Goal: Task Accomplishment & Management: Use online tool/utility

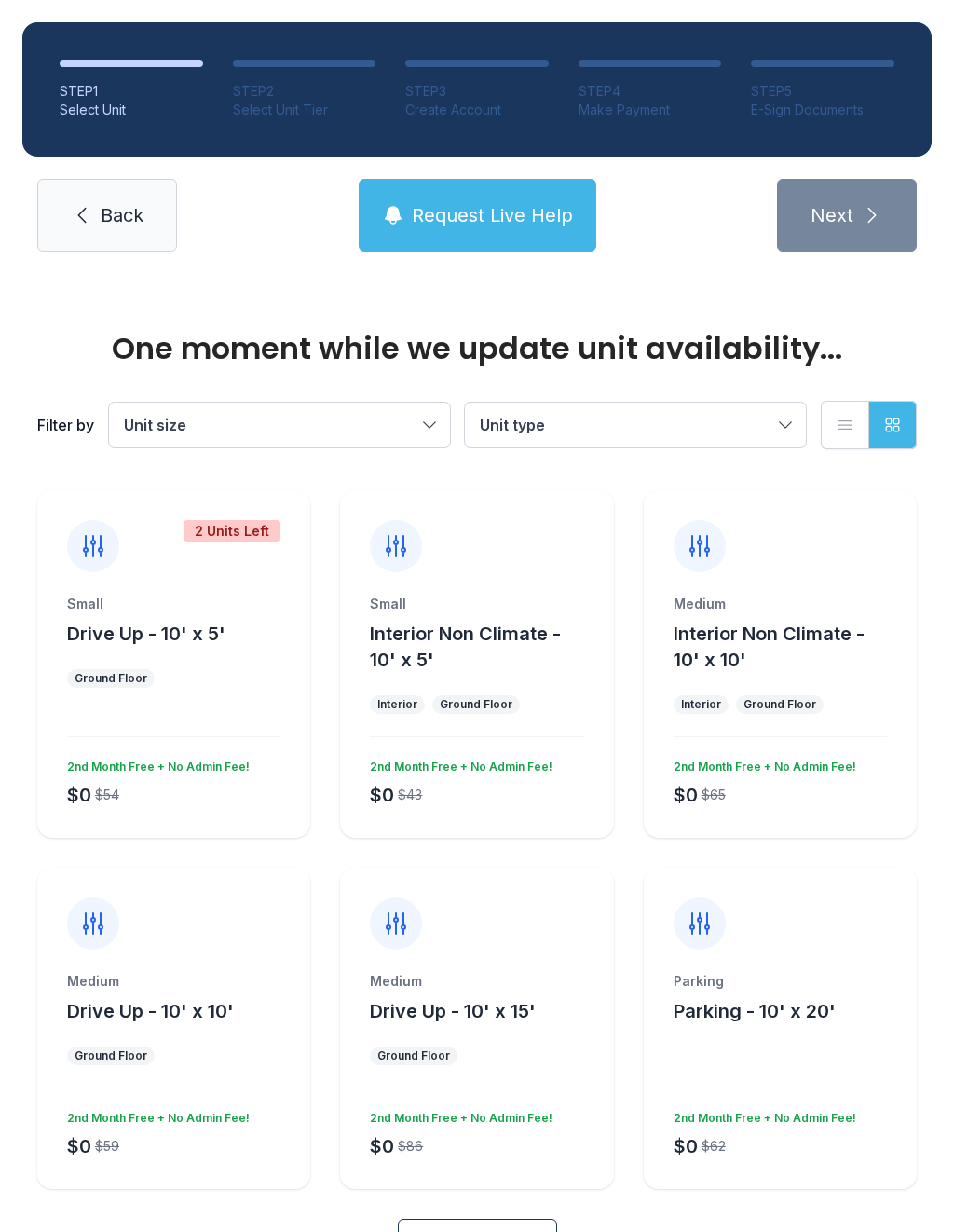
click at [542, 208] on span "Request Live Help" at bounding box center [493, 215] width 161 height 26
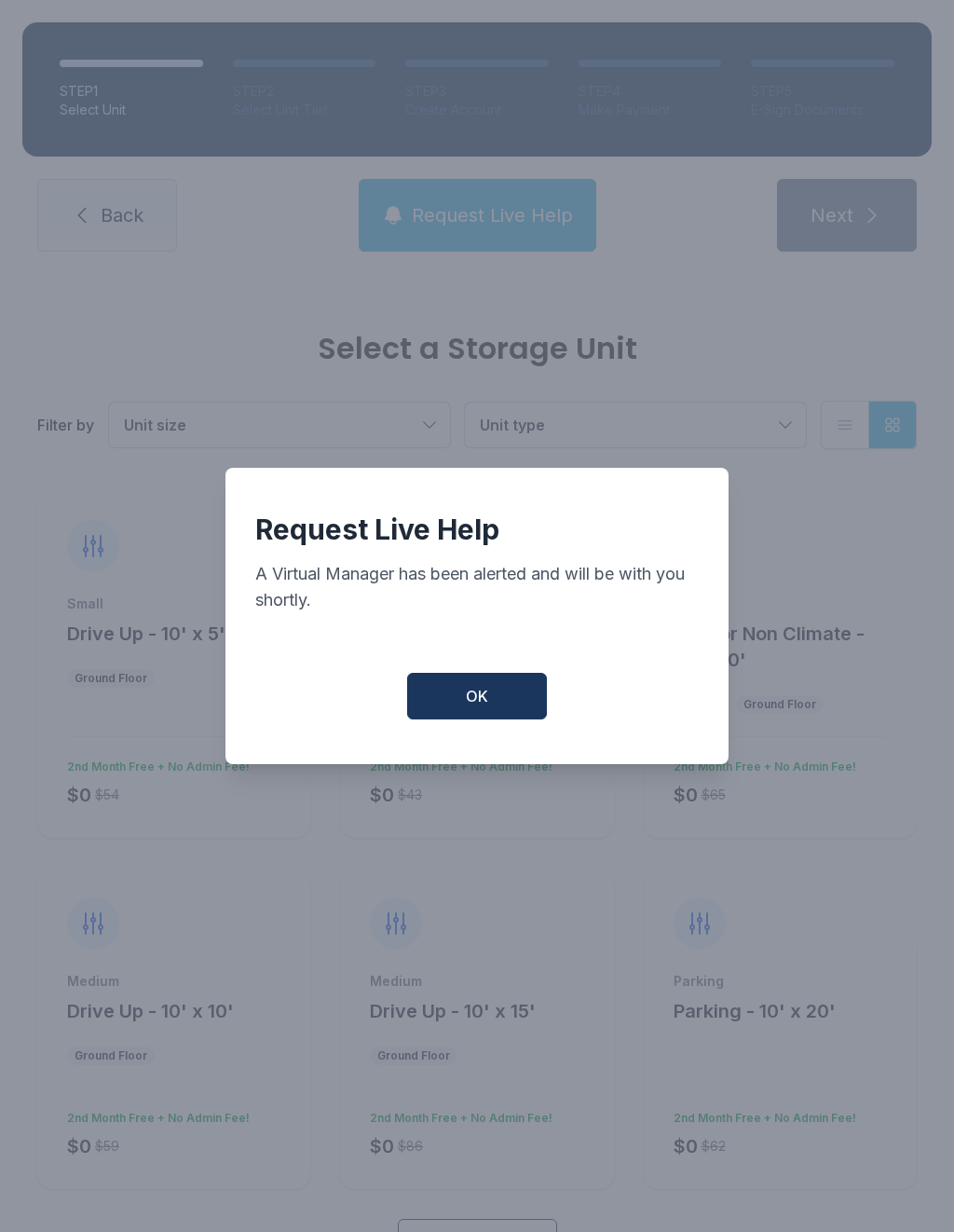
click at [489, 719] on button "OK" at bounding box center [477, 696] width 140 height 47
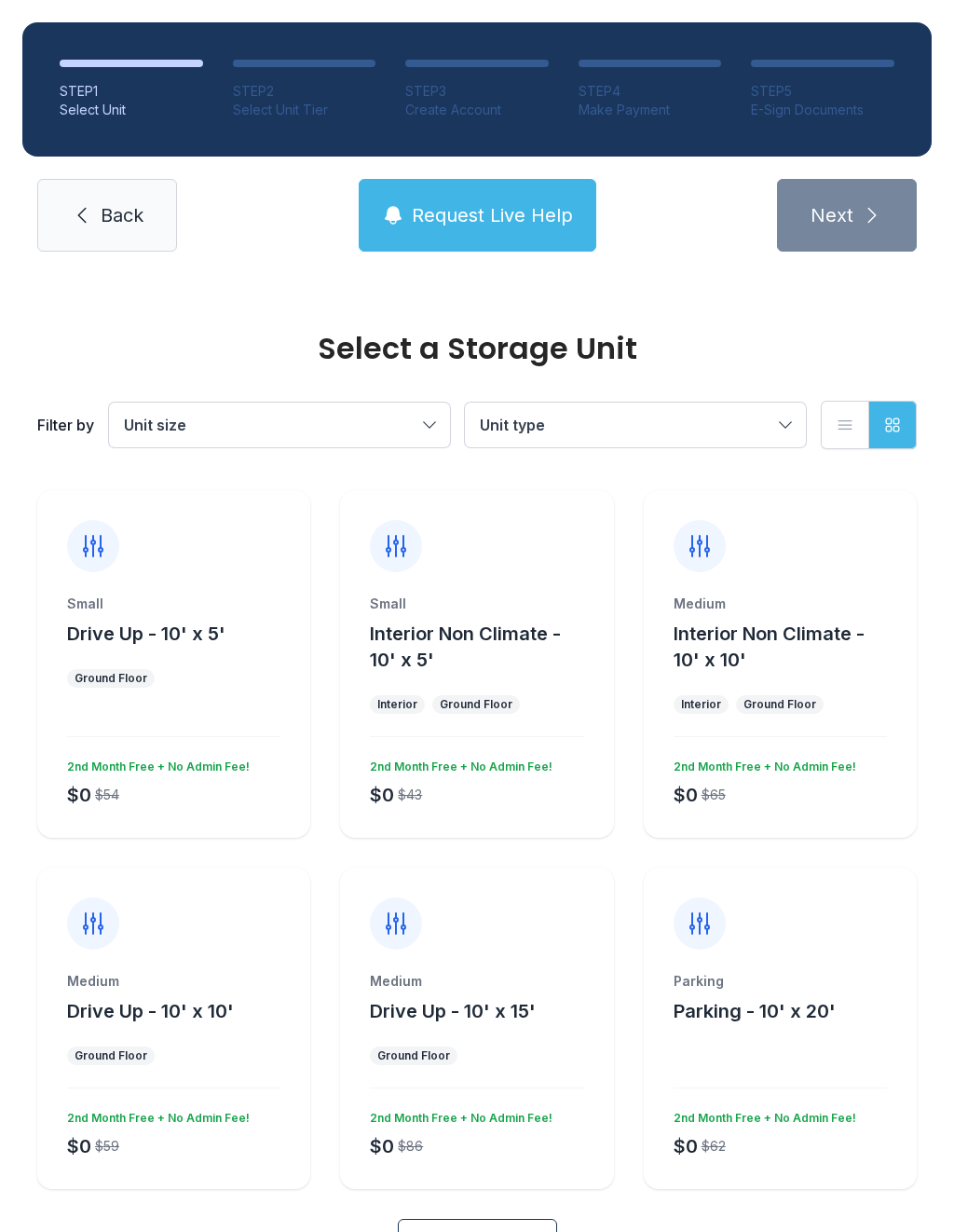
click at [489, 728] on div "Small Interior Non Climate - 10' x 5' Interior Ground Floor $0 $43 2nd Month Fr…" at bounding box center [477, 715] width 273 height 243
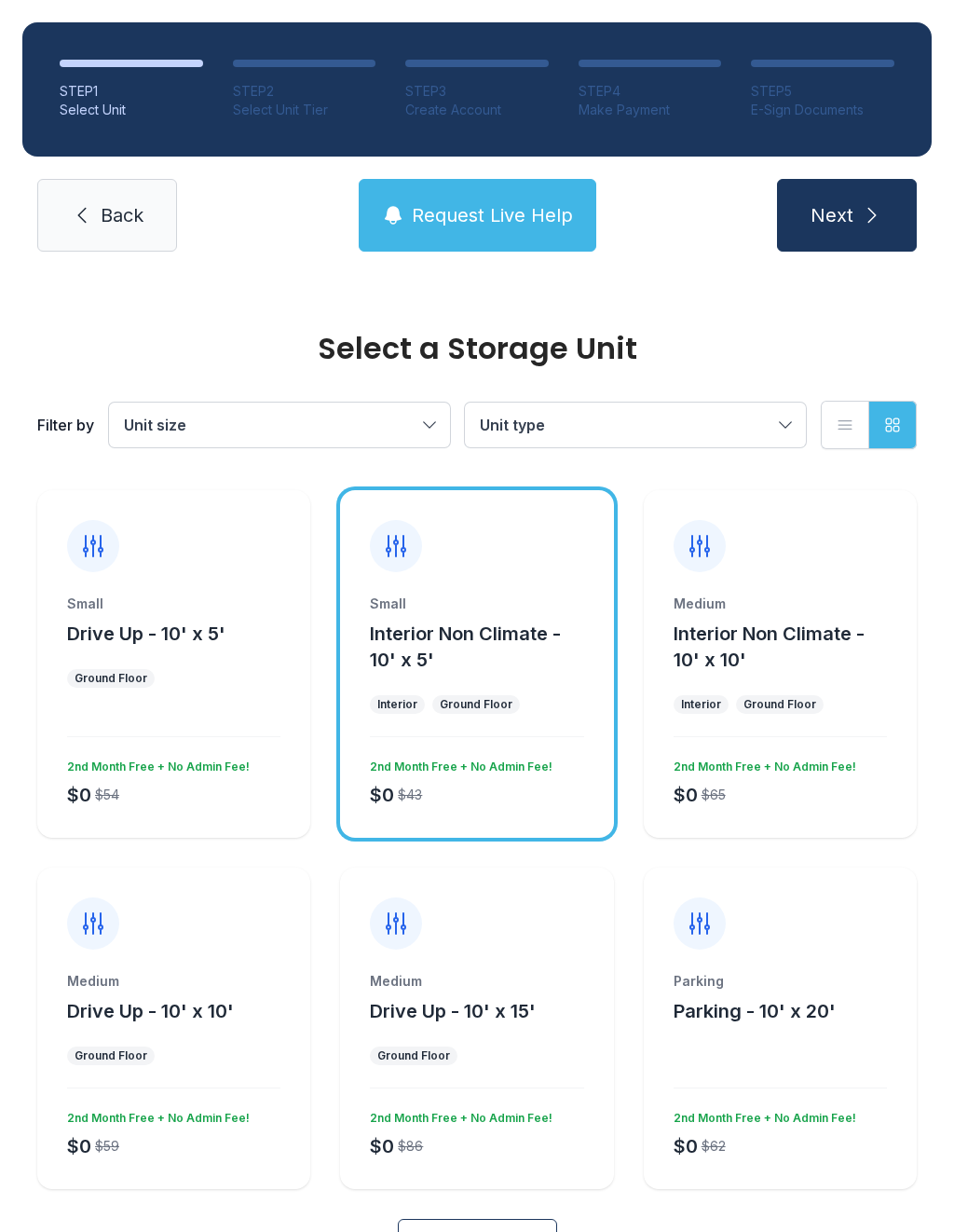
click at [109, 213] on span "Back" at bounding box center [122, 215] width 43 height 26
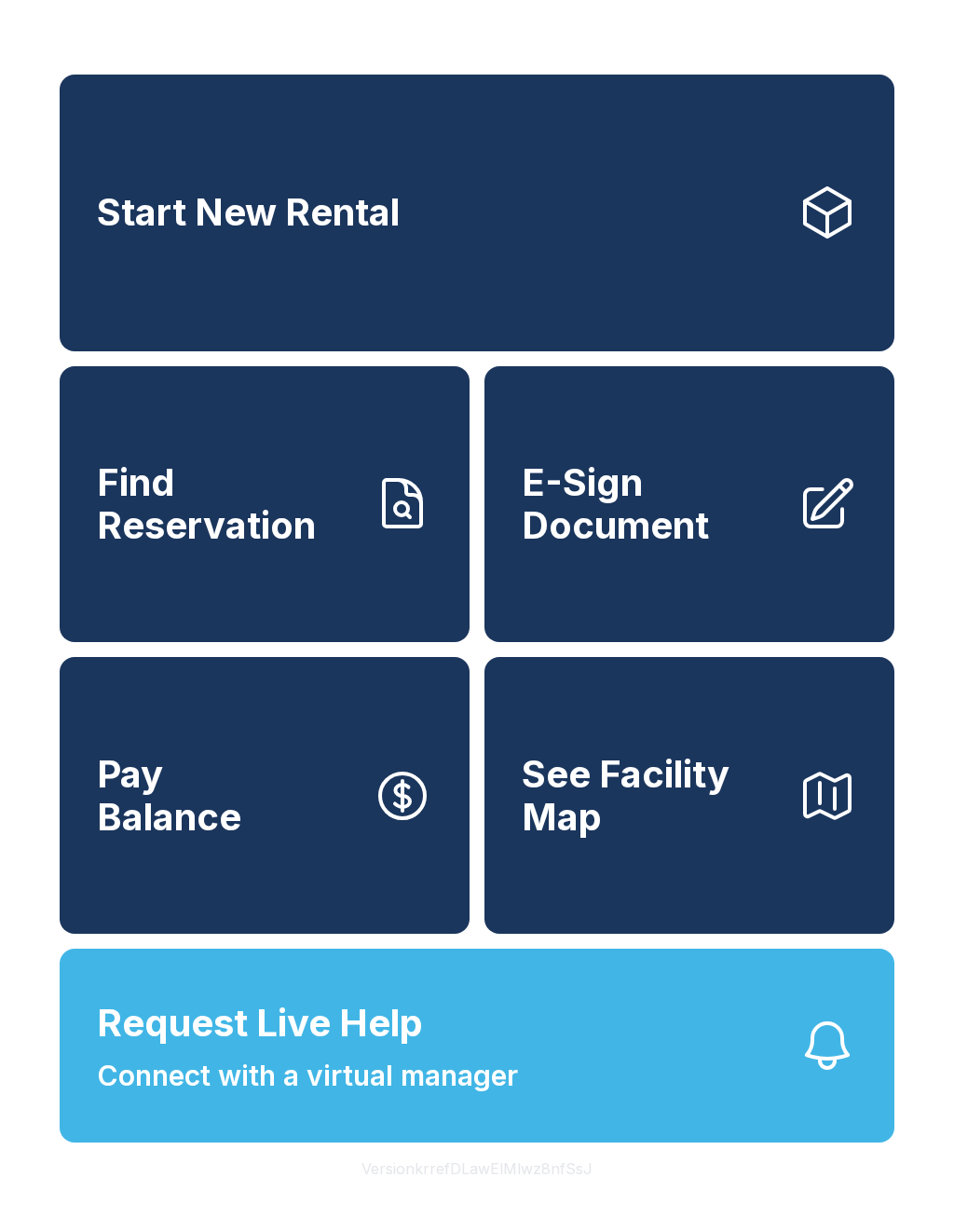
click at [410, 1143] on button "Request Live Help Connect with a virtual manager" at bounding box center [477, 1046] width 835 height 194
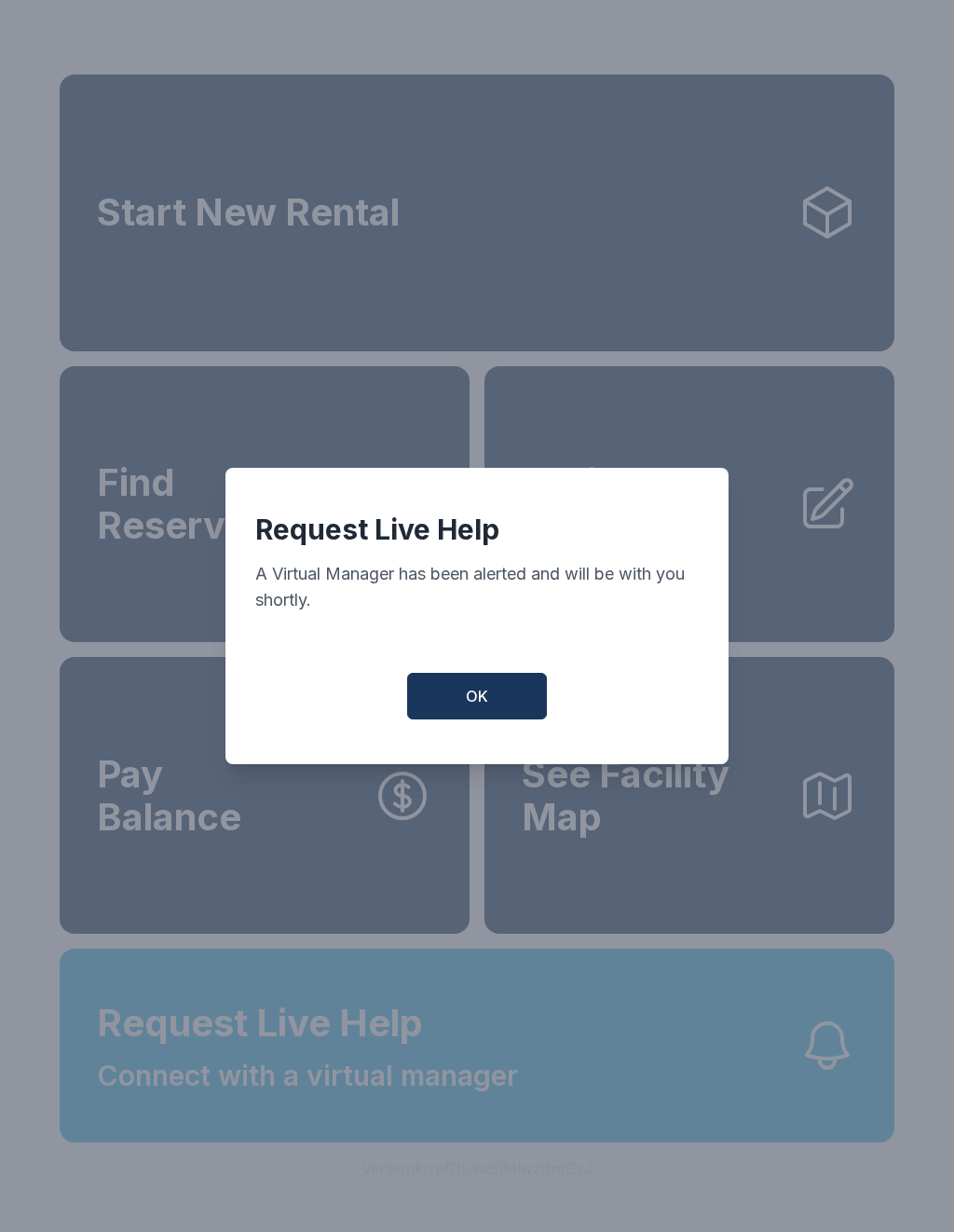
click at [480, 696] on span "OK" at bounding box center [477, 696] width 22 height 22
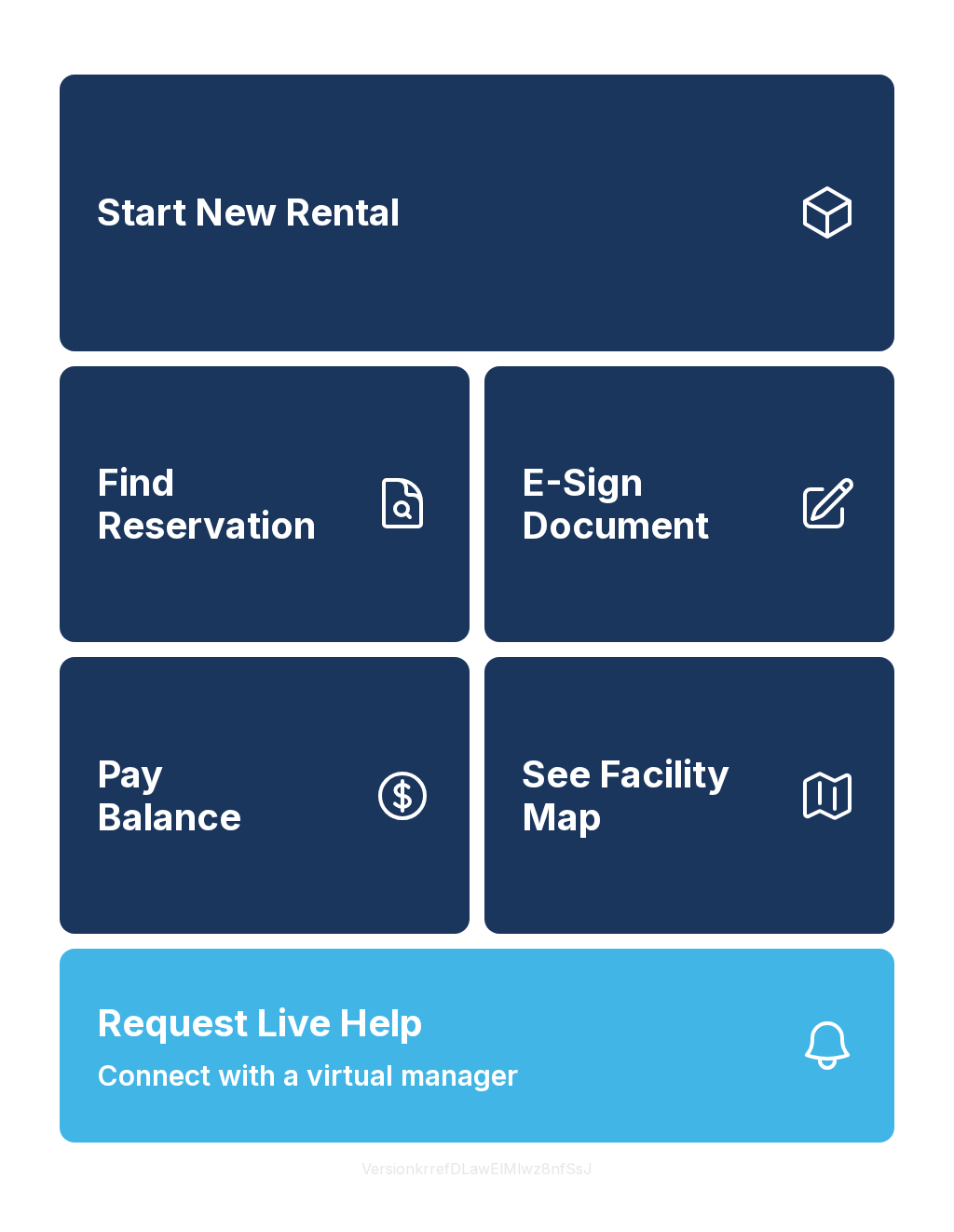
click at [522, 1036] on button "Request Live Help Connect with a virtual manager" at bounding box center [477, 1046] width 835 height 194
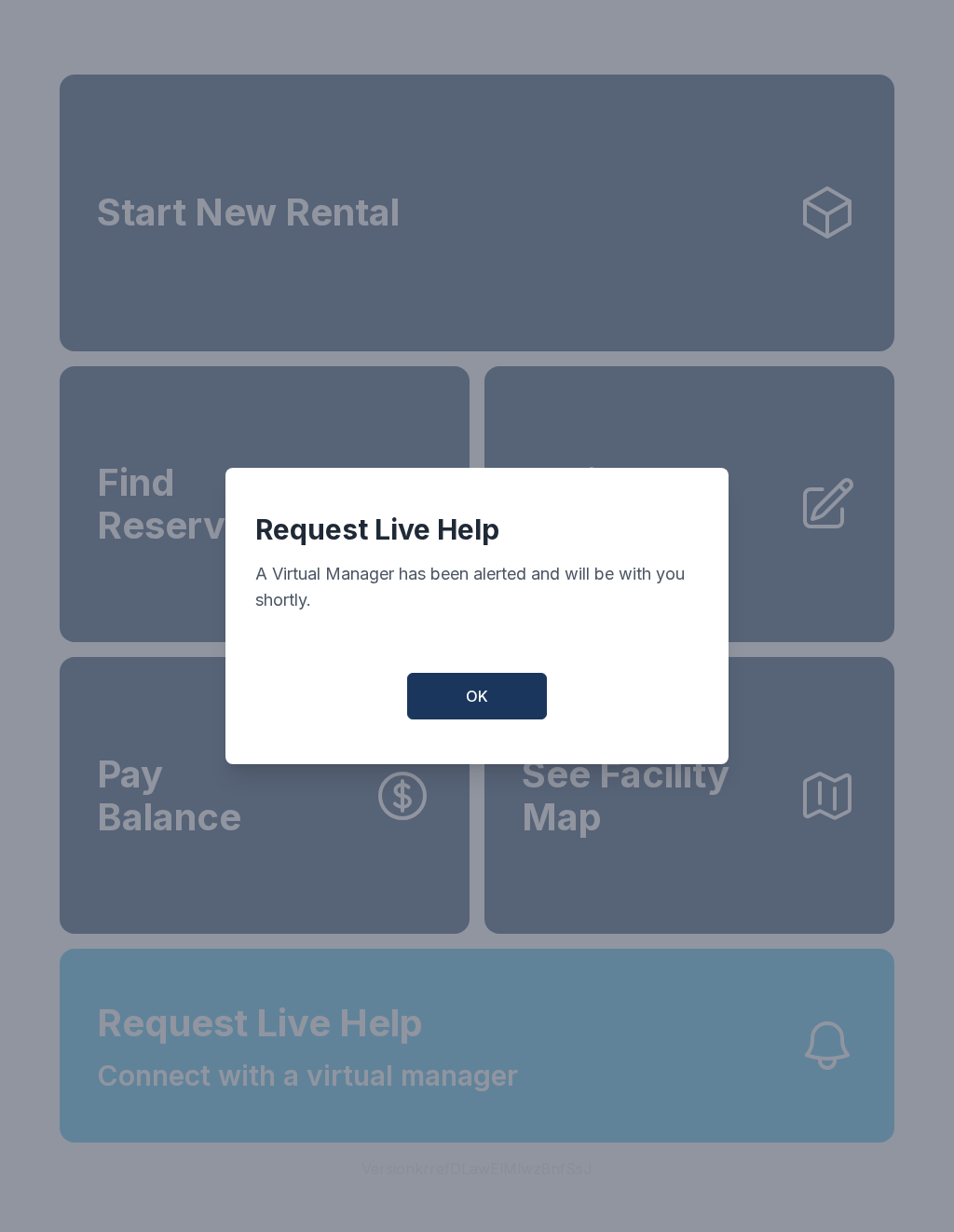
click at [477, 683] on button "OK" at bounding box center [477, 696] width 140 height 47
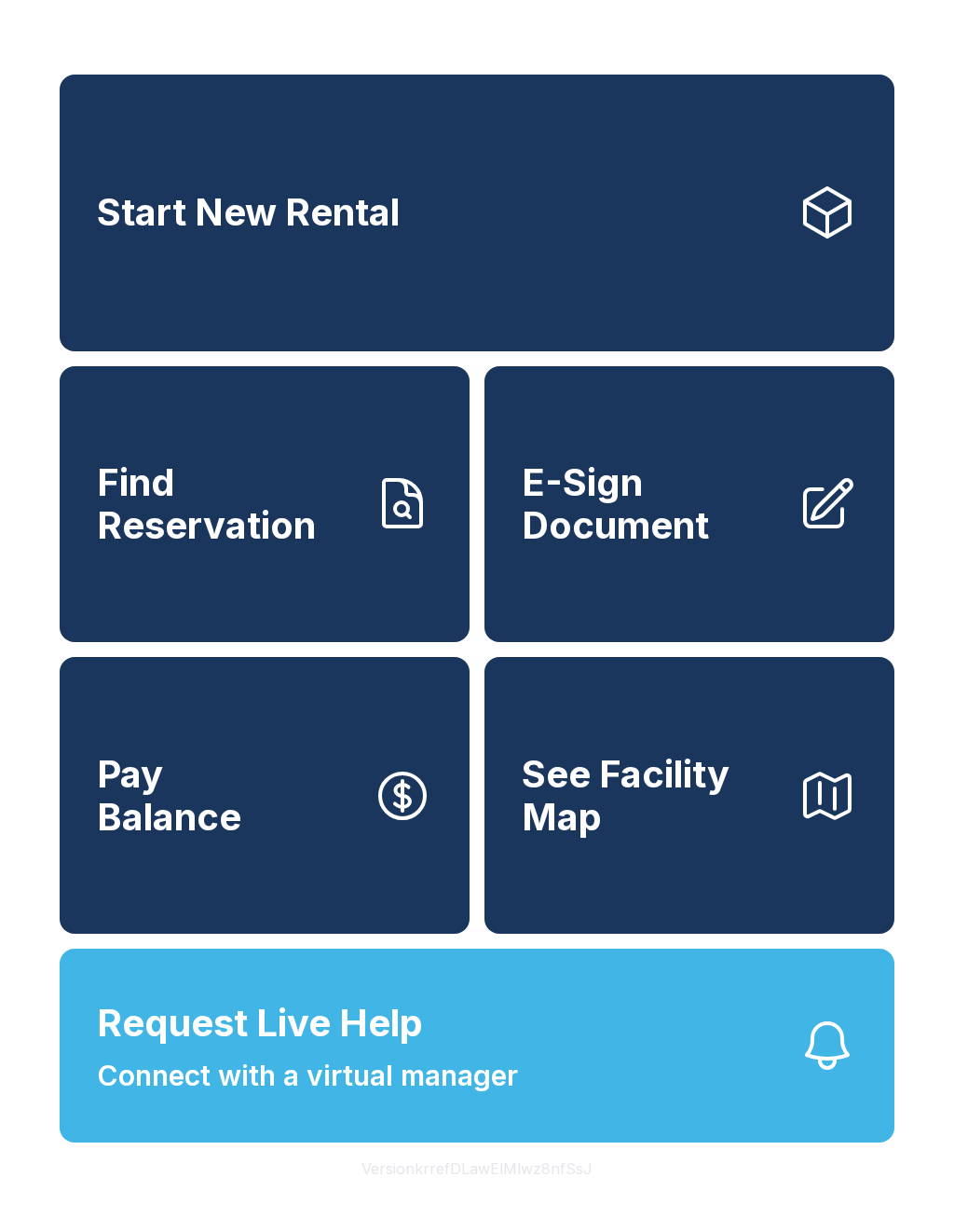
click at [570, 1037] on button "Request Live Help Connect with a virtual manager" at bounding box center [477, 1046] width 835 height 194
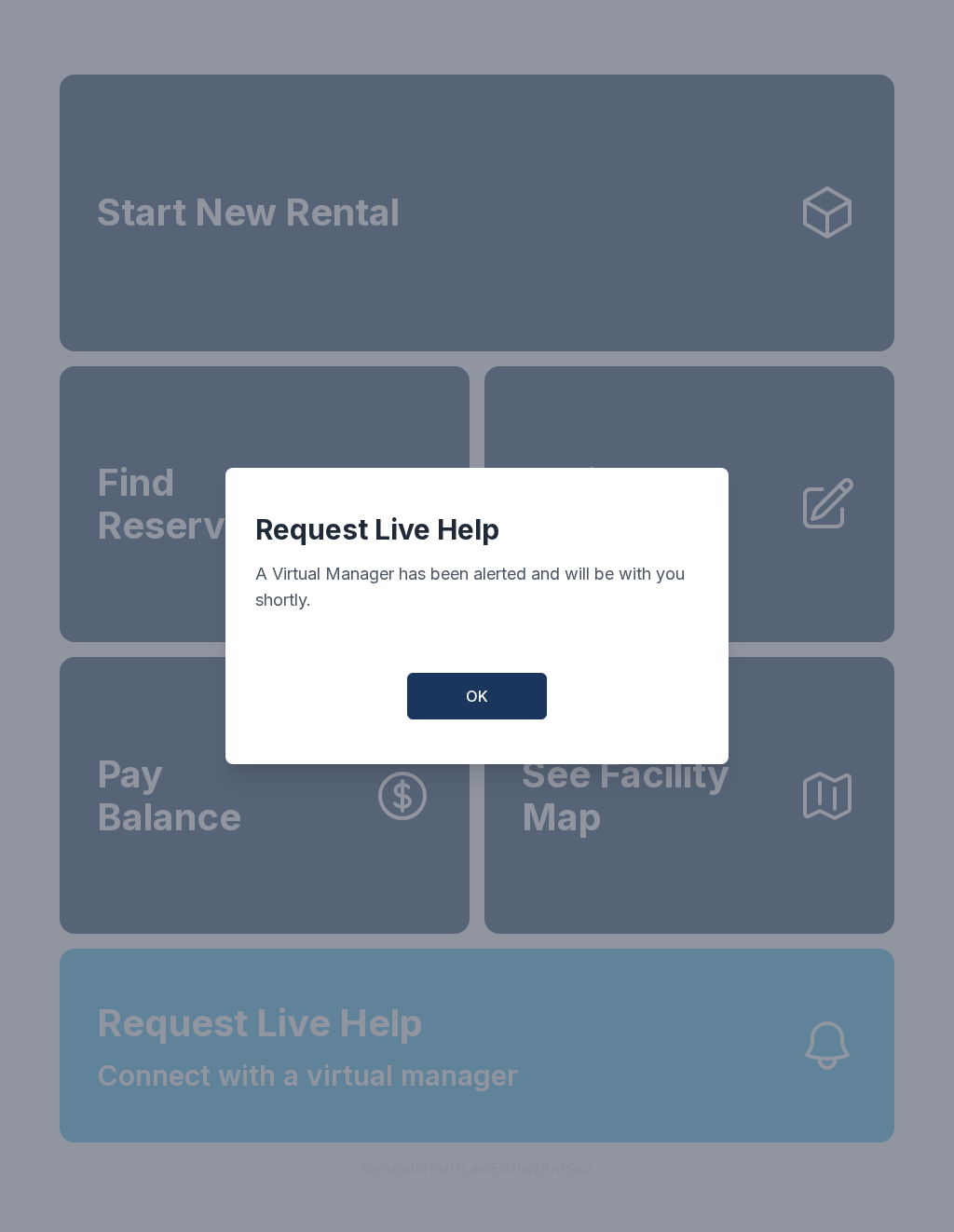
click at [504, 695] on button "OK" at bounding box center [477, 696] width 140 height 47
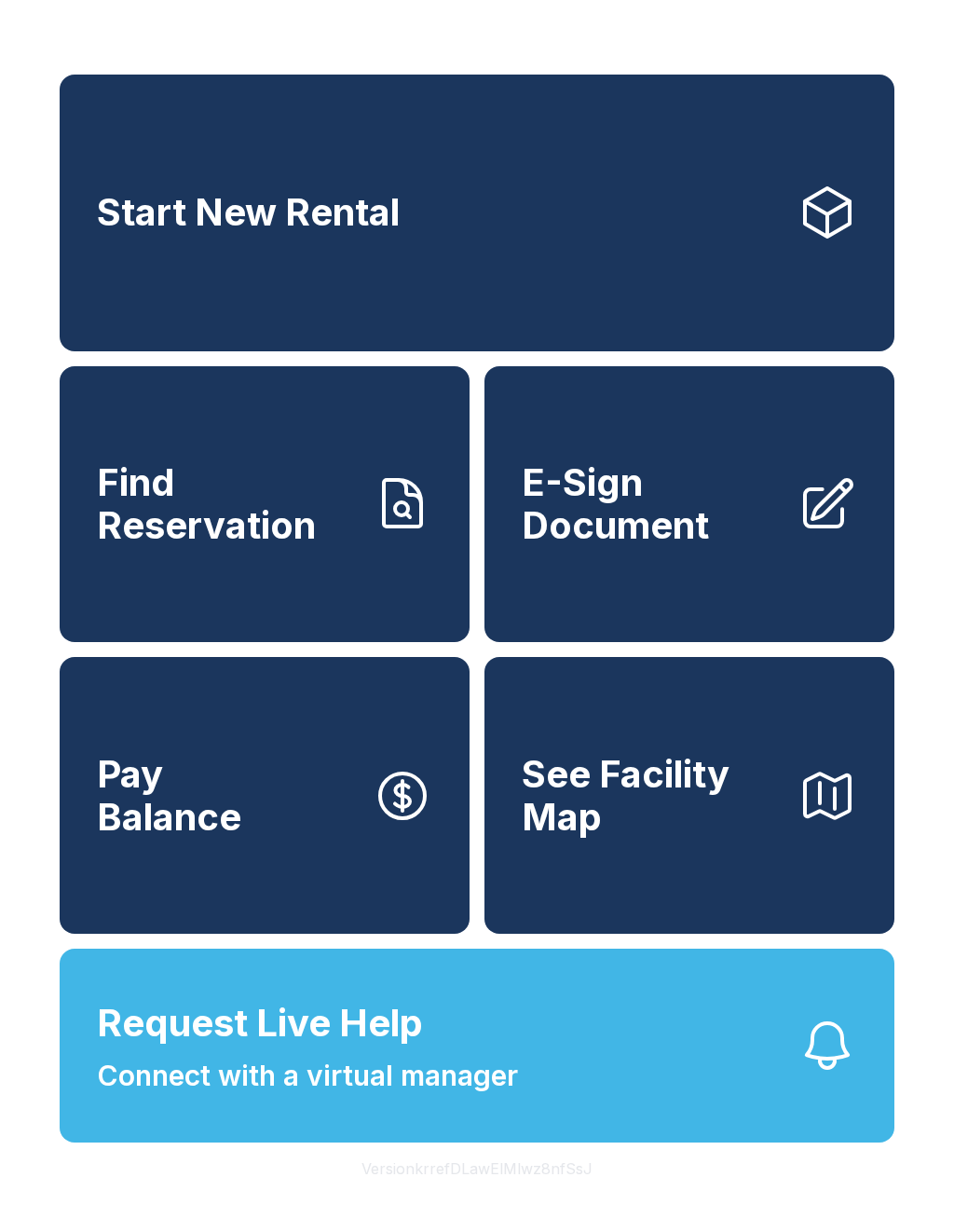
click at [639, 1036] on button "Request Live Help Connect with a virtual manager" at bounding box center [477, 1046] width 835 height 194
click at [618, 1036] on div "Request Live Help A Virtual Manager has been alerted and will be with you short…" at bounding box center [477, 616] width 954 height 1232
click at [514, 715] on button "See Facility Map" at bounding box center [689, 796] width 410 height 277
click at [255, 839] on button "Pay Balance" at bounding box center [265, 796] width 410 height 277
